Goal: Task Accomplishment & Management: Manage account settings

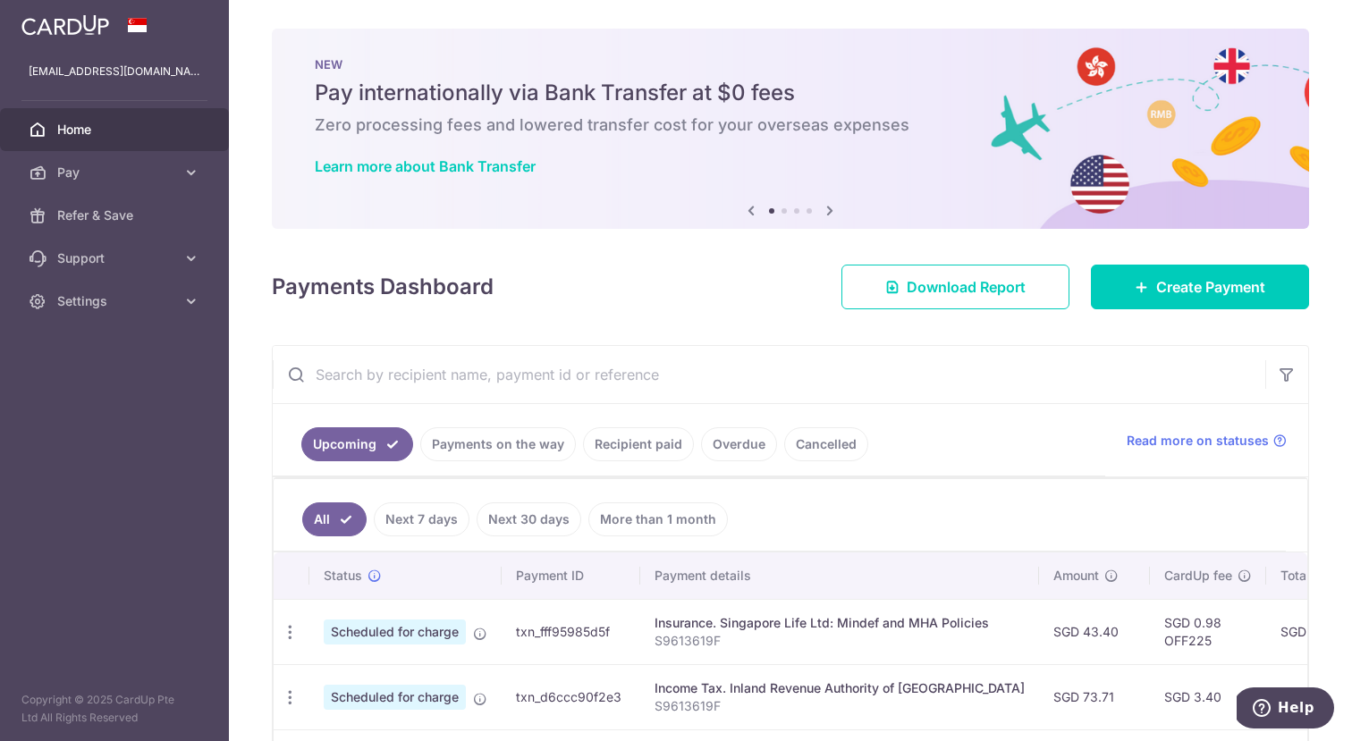
scroll to position [0, 274]
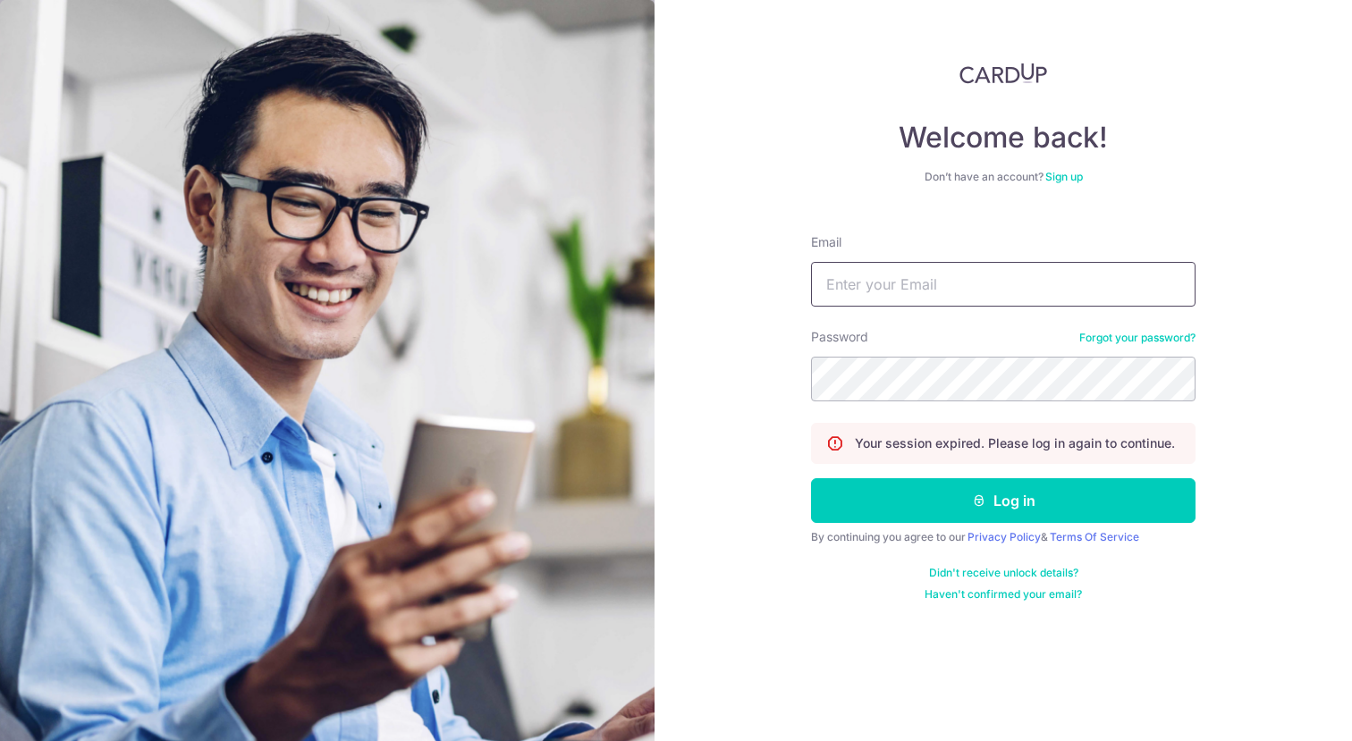
click at [941, 294] on input "Email" at bounding box center [1003, 284] width 384 height 45
type input "[EMAIL_ADDRESS][DOMAIN_NAME]"
click at [811, 478] on button "Log in" at bounding box center [1003, 500] width 384 height 45
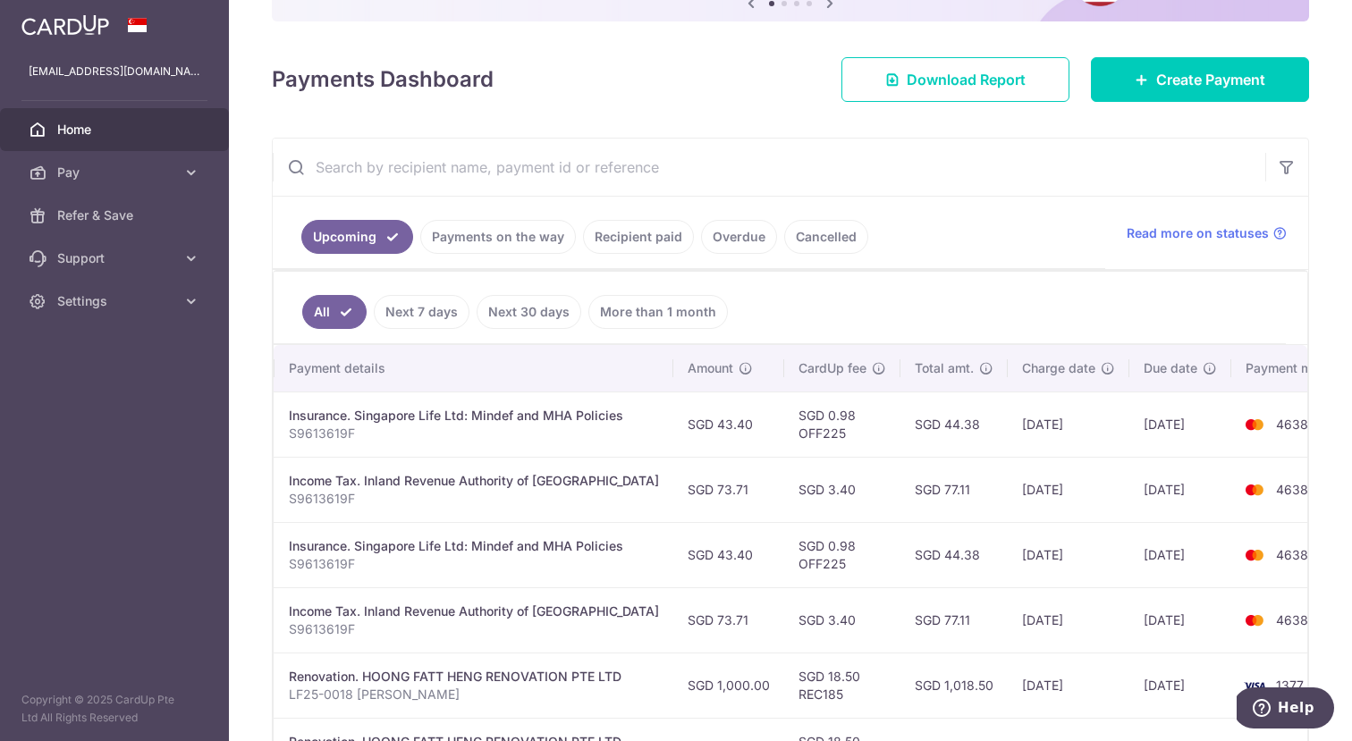
scroll to position [0, 378]
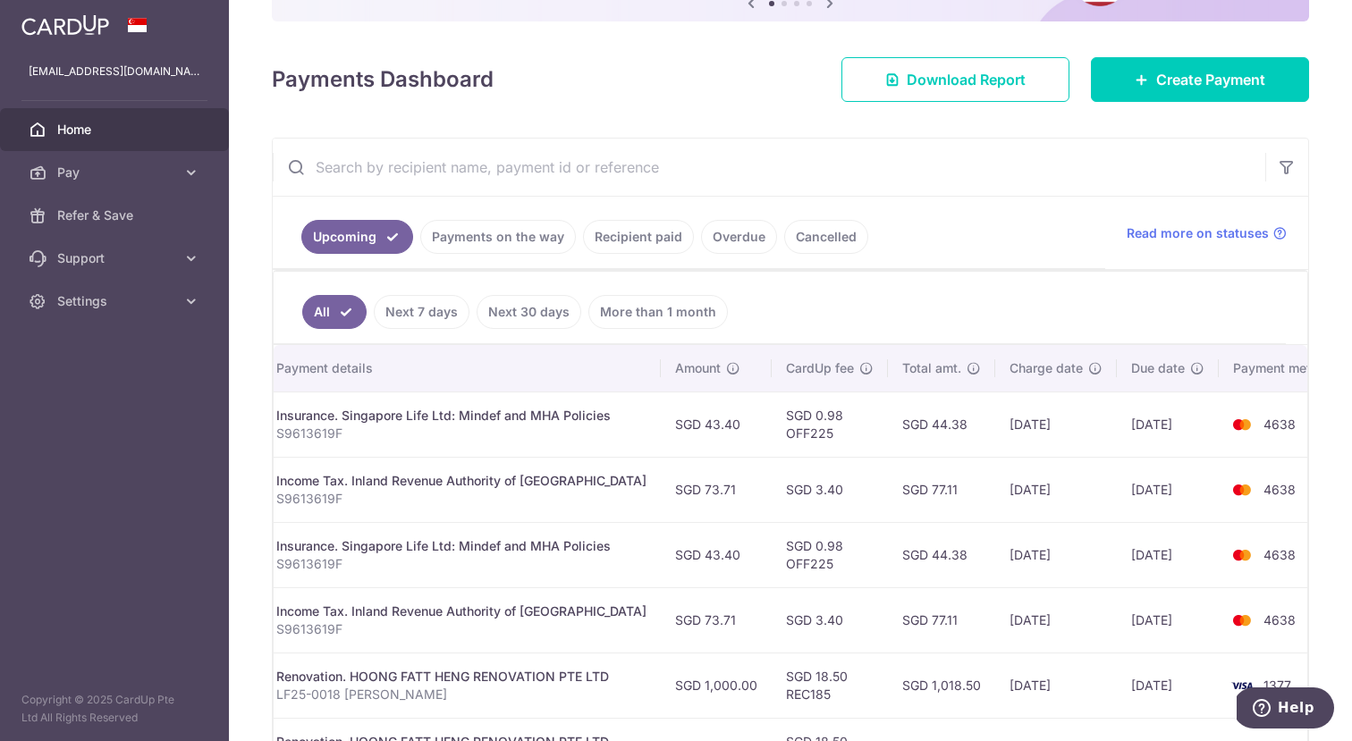
click at [500, 227] on link "Payments on the way" at bounding box center [498, 237] width 156 height 34
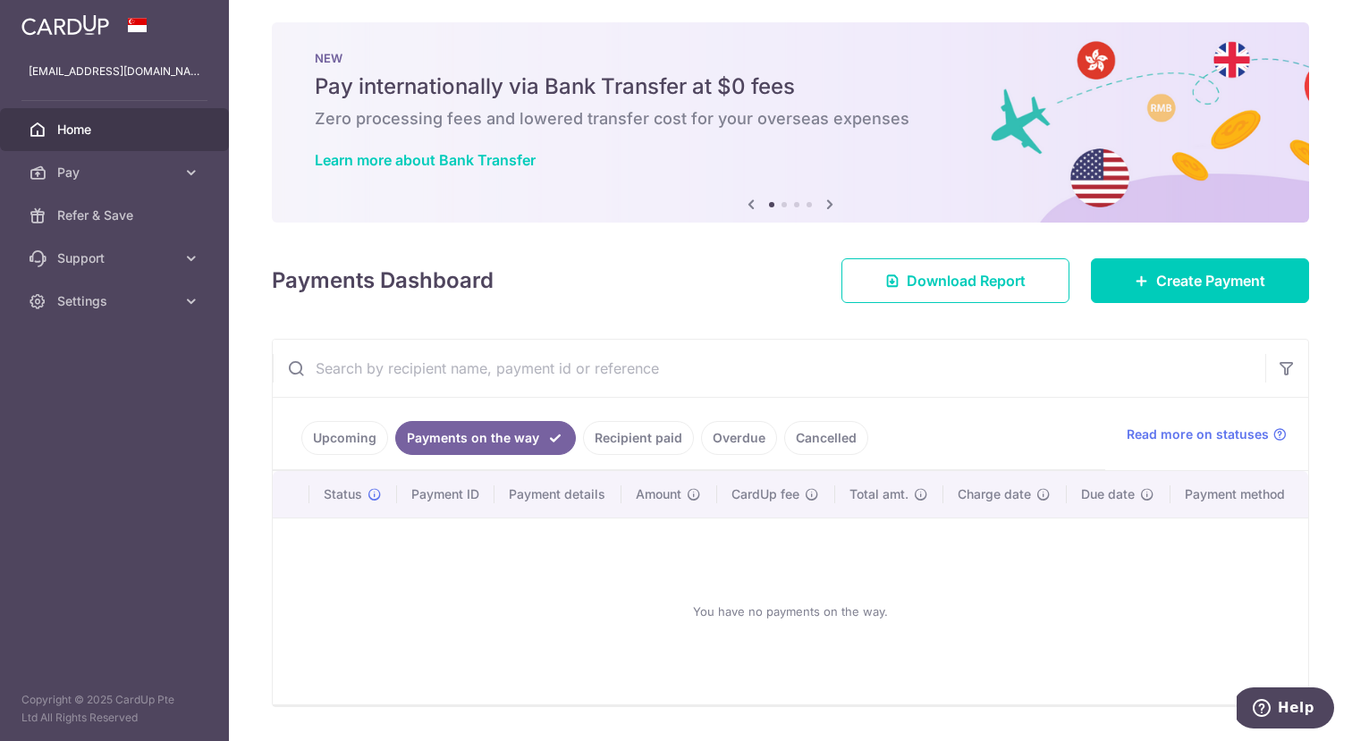
scroll to position [56, 0]
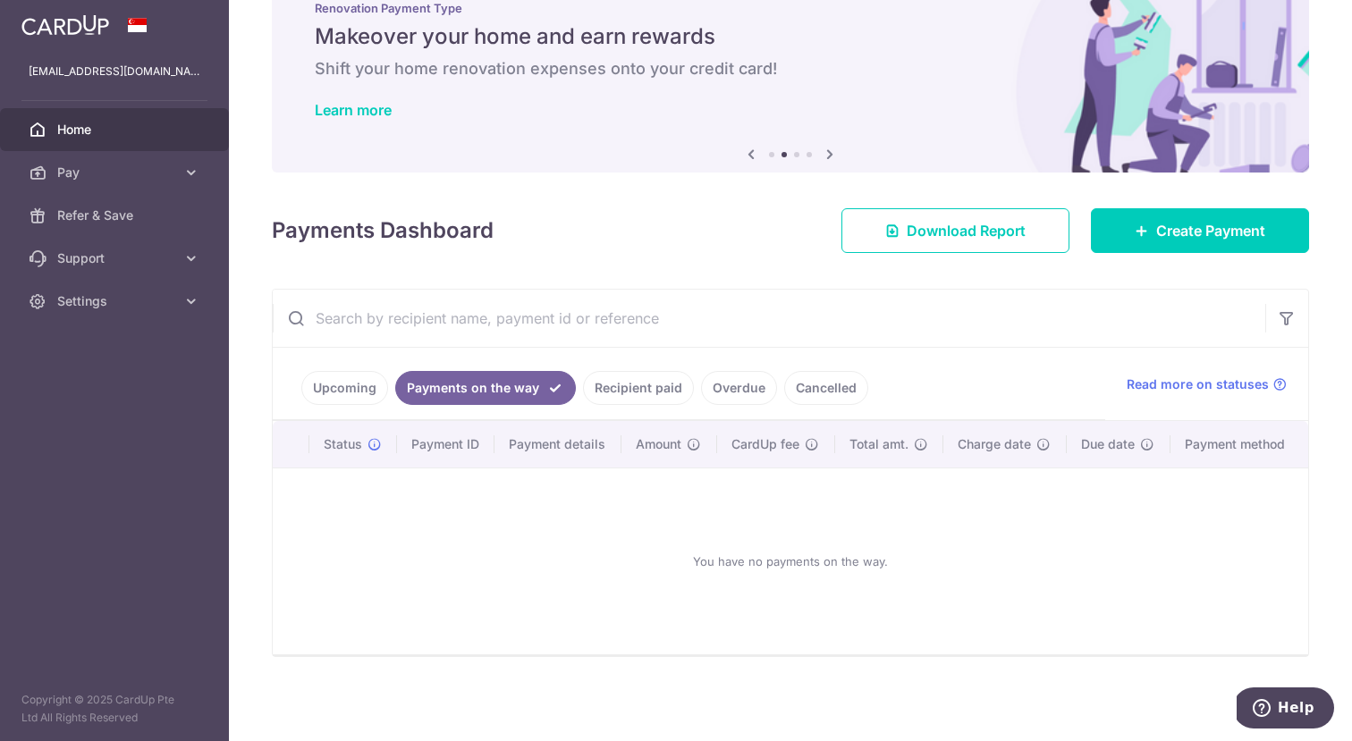
click at [354, 398] on link "Upcoming" at bounding box center [344, 388] width 87 height 34
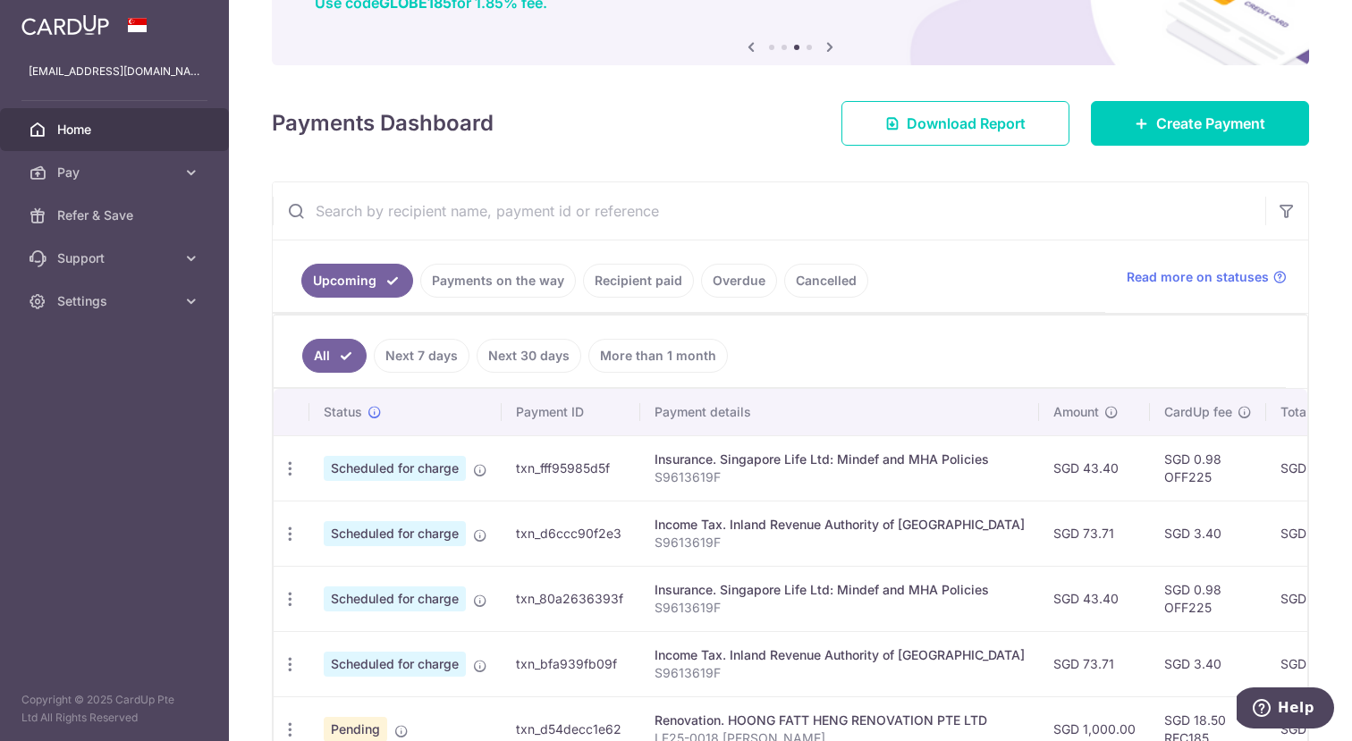
scroll to position [0, 0]
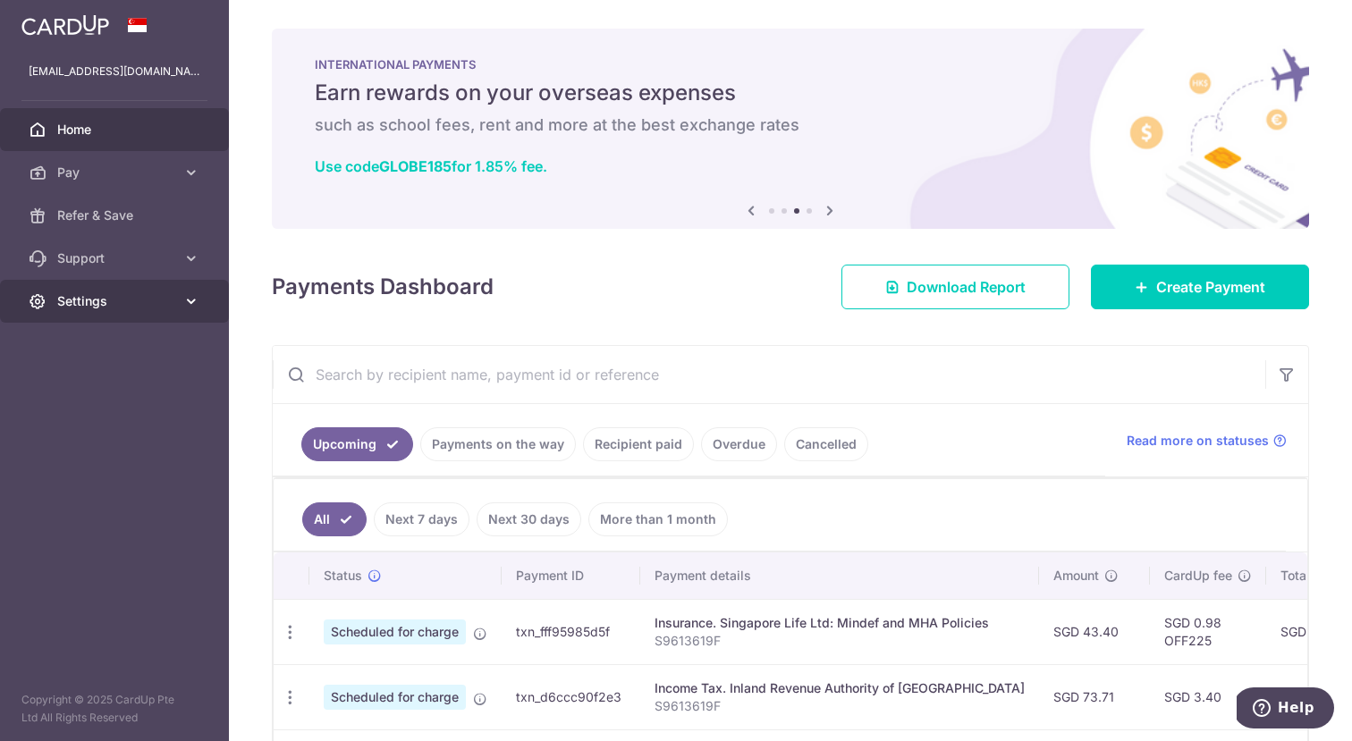
click at [63, 311] on link "Settings" at bounding box center [114, 301] width 229 height 43
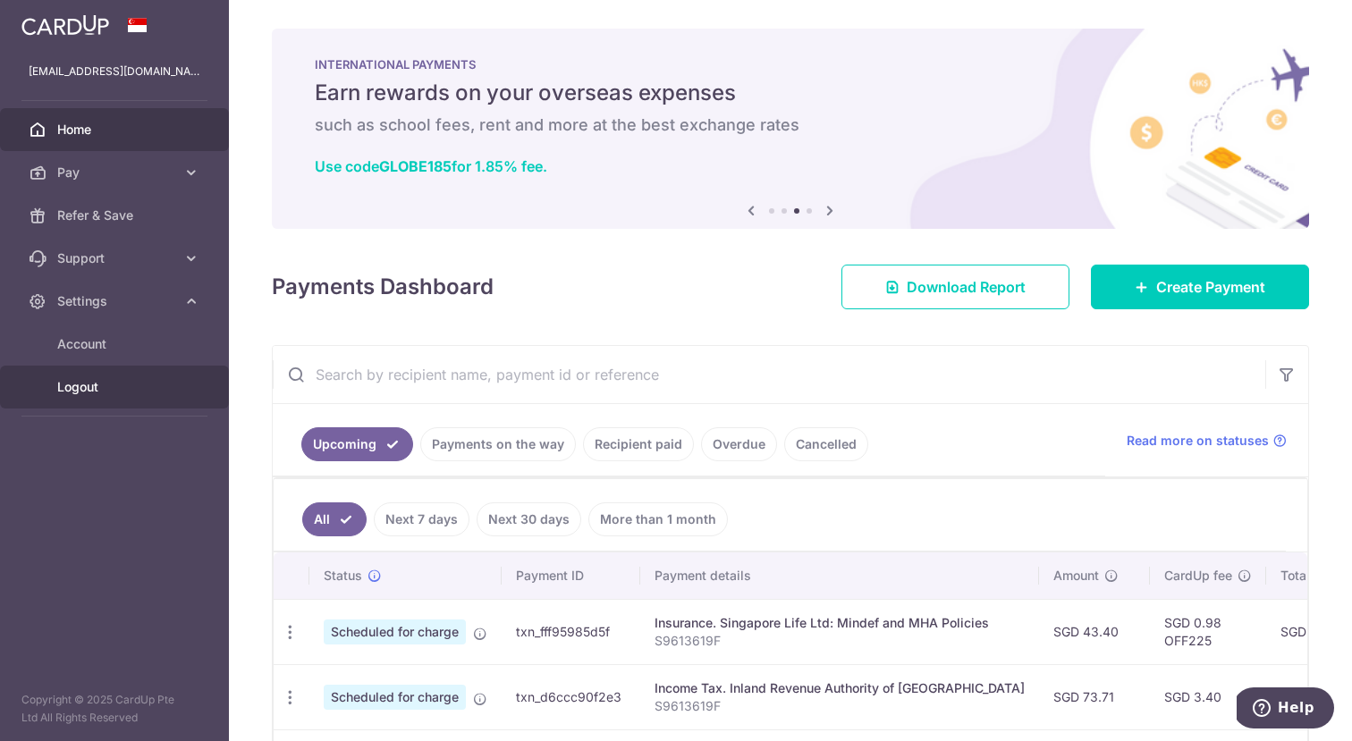
click at [89, 388] on span "Logout" at bounding box center [116, 387] width 118 height 18
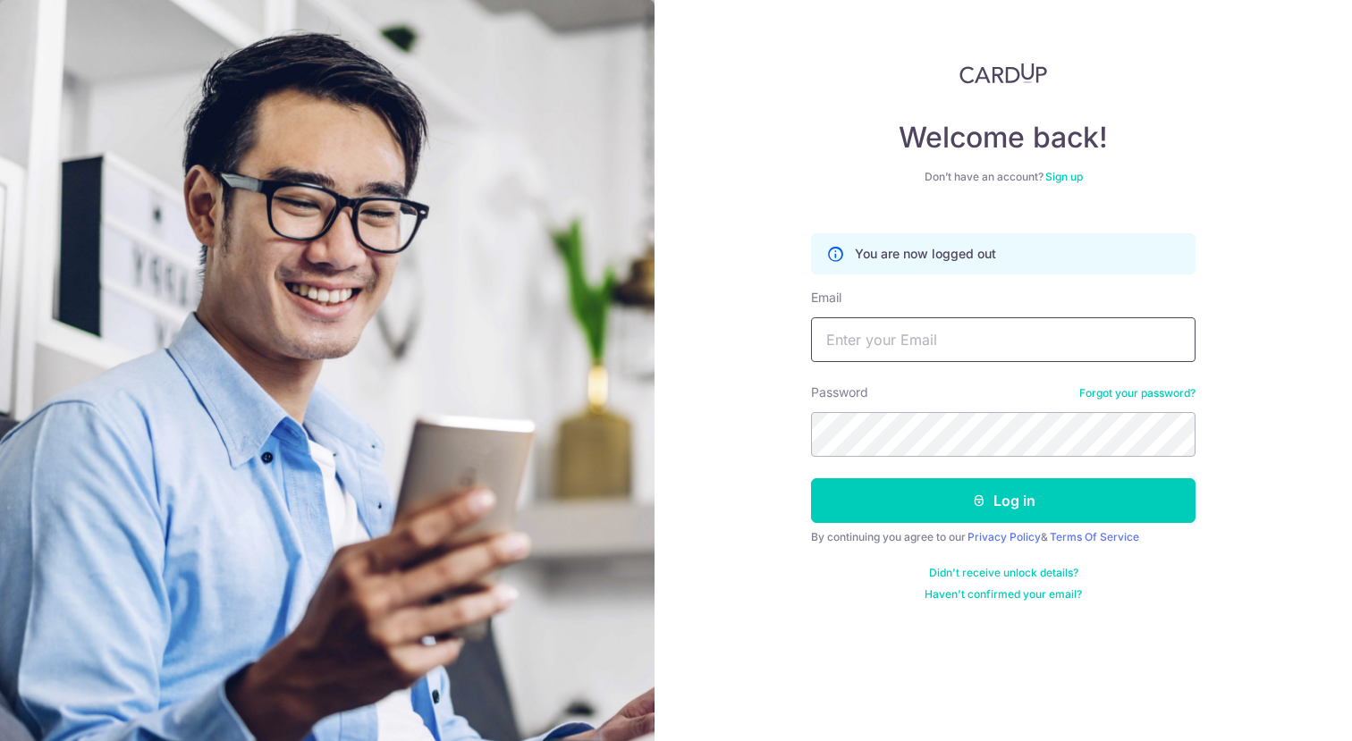
click at [916, 356] on input "Email" at bounding box center [1003, 339] width 384 height 45
click at [918, 358] on input "Email" at bounding box center [1003, 339] width 384 height 45
type input "[EMAIL_ADDRESS][DOMAIN_NAME]"
click at [811, 478] on button "Log in" at bounding box center [1003, 500] width 384 height 45
